Goal: Task Accomplishment & Management: Use online tool/utility

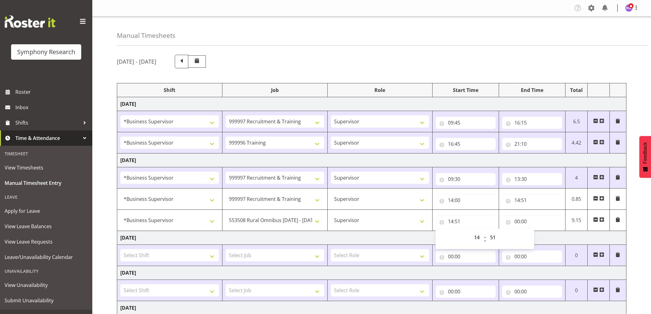
select select "1607"
select select "2379"
select select "1607"
select select "757"
select select "1607"
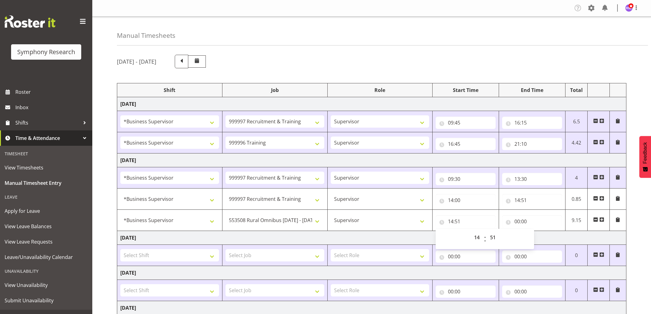
select select "2379"
select select "1607"
select select "2379"
select select "1607"
select select "10536"
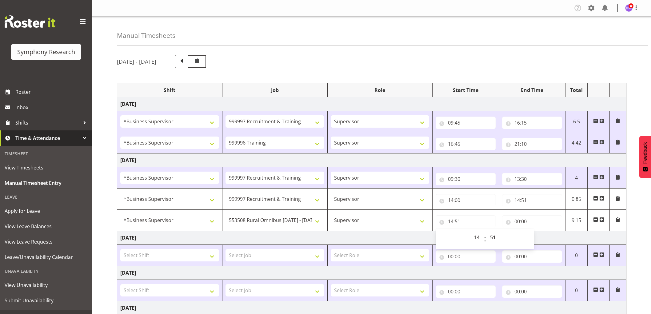
select select "14"
select select "51"
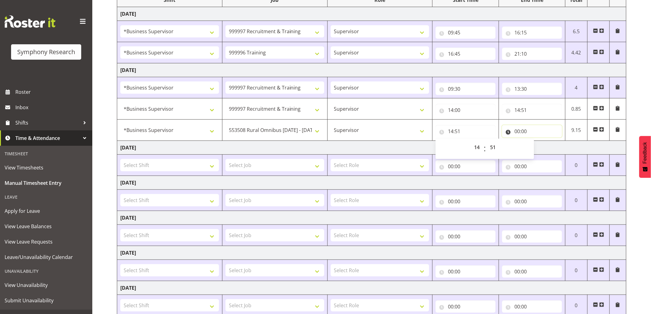
click at [513, 131] on input "00:00" at bounding box center [532, 131] width 60 height 12
click at [539, 146] on select "00 01 02 03 04 05 06 07 08 09 10 11 12 13 14 15 16 17 18 19 20 21 22 23" at bounding box center [544, 147] width 14 height 12
select select "15"
click at [537, 141] on select "00 01 02 03 04 05 06 07 08 09 10 11 12 13 14 15 16 17 18 19 20 21 22 23" at bounding box center [544, 147] width 14 height 12
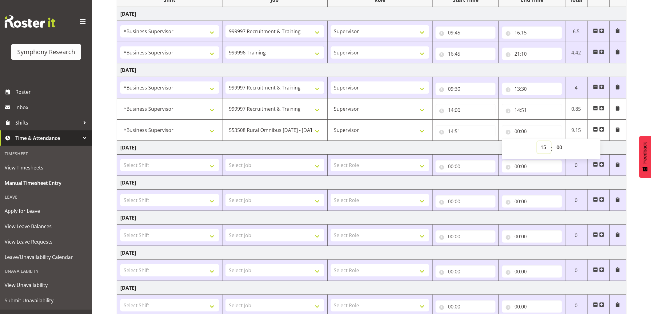
type input "15:00"
click at [558, 149] on select "00 01 02 03 04 05 06 07 08 09 10 11 12 13 14 15 16 17 18 19 20 21 22 23 24 25 2…" at bounding box center [560, 147] width 14 height 12
select select "30"
click at [553, 141] on select "00 01 02 03 04 05 06 07 08 09 10 11 12 13 14 15 16 17 18 19 20 21 22 23 24 25 2…" at bounding box center [560, 147] width 14 height 12
type input "15:30"
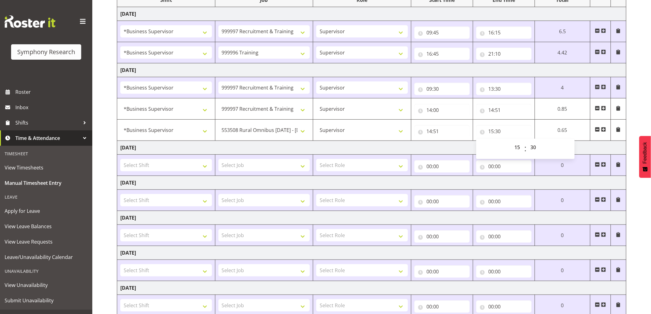
click at [605, 132] on span at bounding box center [603, 129] width 5 height 5
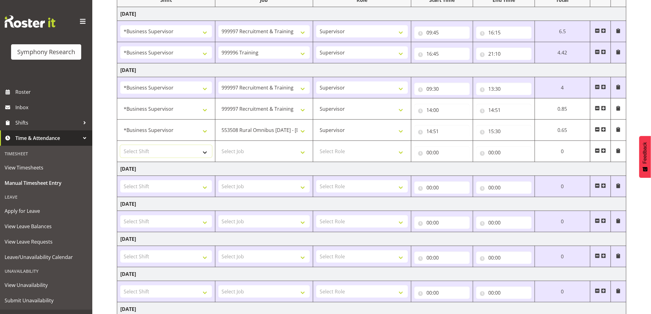
click at [196, 157] on select "Select Shift !!Project Briefing (Job to be assigned) !!Weekend Residential (Ros…" at bounding box center [166, 151] width 92 height 12
select select "1607"
click at [120, 145] on select "Select Shift !!Project Briefing (Job to be assigned) !!Weekend Residential (Ros…" at bounding box center [166, 151] width 92 height 12
click at [242, 157] on select "Select Job 550060 IF Admin 553492 World Poll Aus Wave 2 Main 2025 553493 World …" at bounding box center [264, 151] width 92 height 12
select select "2379"
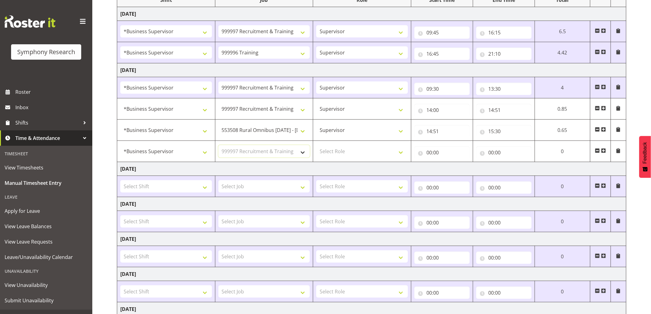
click at [218, 145] on select "Select Job 550060 IF Admin 553492 World Poll Aus Wave 2 Main 2025 553493 World …" at bounding box center [264, 151] width 92 height 12
drag, startPoint x: 350, startPoint y: 149, endPoint x: 350, endPoint y: 157, distance: 8.3
click at [350, 151] on select "Select Role Supervisor Interviewing Briefing" at bounding box center [362, 151] width 92 height 12
select select "45"
click at [316, 145] on select "Select Role Supervisor Interviewing Briefing" at bounding box center [362, 151] width 92 height 12
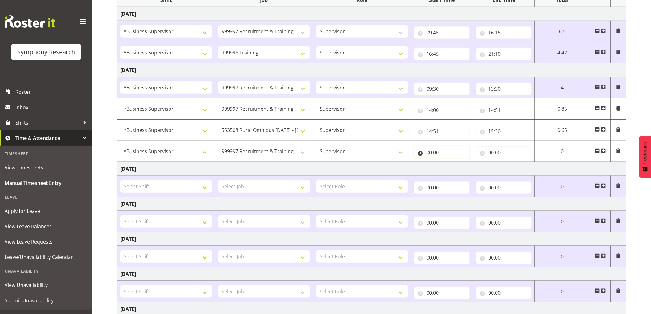
drag, startPoint x: 428, startPoint y: 149, endPoint x: 449, endPoint y: 168, distance: 28.3
click at [429, 149] on input "00:00" at bounding box center [441, 152] width 55 height 12
drag, startPoint x: 456, startPoint y: 172, endPoint x: 454, endPoint y: 176, distance: 4.3
click at [456, 173] on select "00 01 02 03 04 05 06 07 08 09 10 11 12 13 14 15 16 17 18 19 20 21 22 23" at bounding box center [456, 168] width 14 height 12
select select "15"
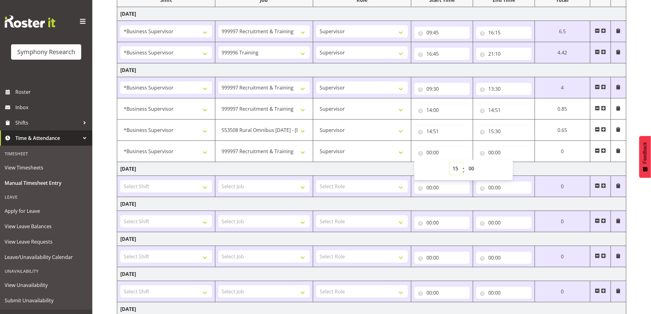
click at [449, 163] on select "00 01 02 03 04 05 06 07 08 09 10 11 12 13 14 15 16 17 18 19 20 21 22 23" at bounding box center [456, 168] width 14 height 12
type input "15:00"
drag, startPoint x: 469, startPoint y: 170, endPoint x: 459, endPoint y: 194, distance: 26.4
click at [469, 170] on select "00 01 02 03 04 05 06 07 08 09 10 11 12 13 14 15 16 17 18 19 20 21 22 23 24 25 2…" at bounding box center [472, 168] width 14 height 12
select select "30"
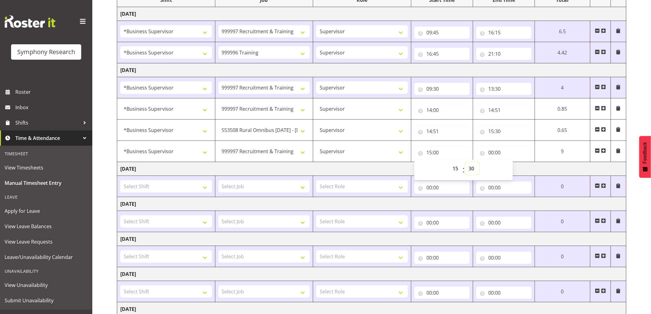
click at [465, 163] on select "00 01 02 03 04 05 06 07 08 09 10 11 12 13 14 15 16 17 18 19 20 21 22 23 24 25 2…" at bounding box center [472, 168] width 14 height 12
type input "15:30"
drag, startPoint x: 386, startPoint y: 167, endPoint x: 383, endPoint y: 172, distance: 5.4
click at [386, 168] on td "[DATE]" at bounding box center [371, 169] width 509 height 14
